Goal: Task Accomplishment & Management: Use online tool/utility

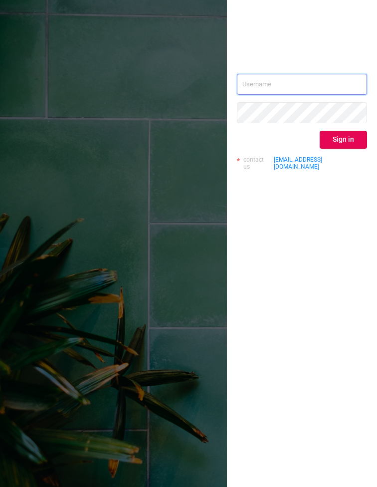
click at [329, 80] on input "text" at bounding box center [302, 84] width 130 height 21
type input "paz@protected.media"
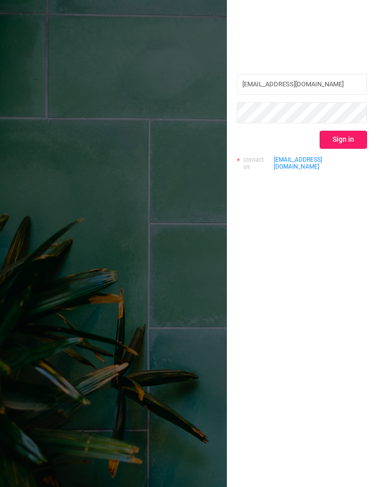
click at [350, 143] on button "Sign in" at bounding box center [343, 140] width 47 height 18
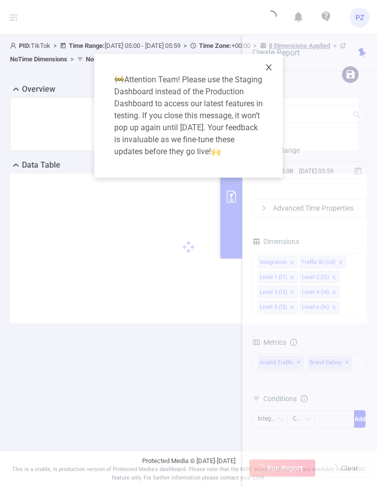
click at [275, 64] on span "Close" at bounding box center [269, 68] width 28 height 28
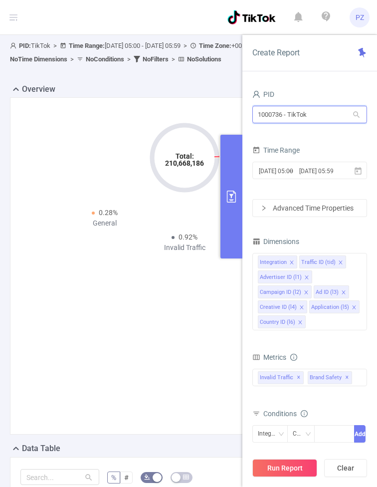
click at [320, 113] on input "1000736 - TikTok" at bounding box center [310, 114] width 115 height 17
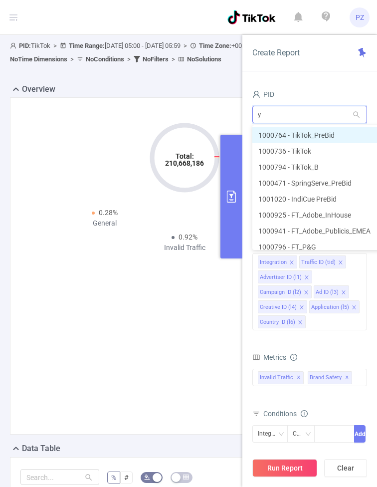
type input "yu"
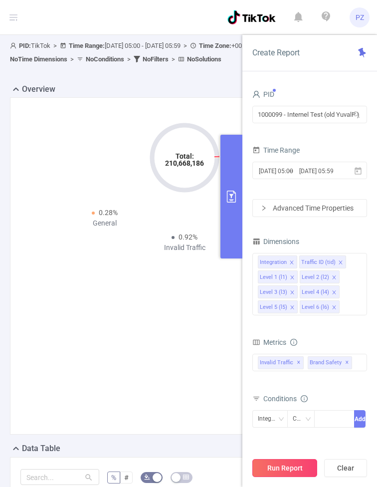
click at [289, 473] on button "Run Report" at bounding box center [285, 468] width 65 height 18
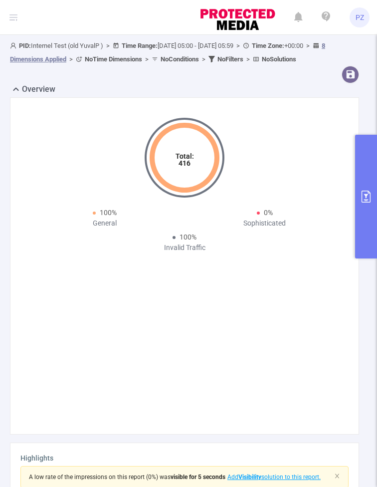
click at [20, 18] on header "PZ" at bounding box center [188, 17] width 377 height 35
click at [14, 18] on icon at bounding box center [13, 17] width 8 height 8
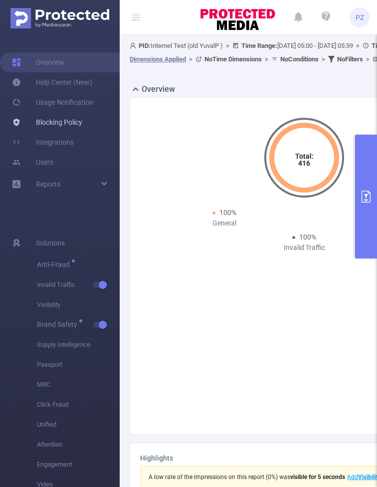
click at [67, 122] on link "Blocking Policy" at bounding box center [47, 122] width 70 height 20
